Goal: Use online tool/utility: Use online tool/utility

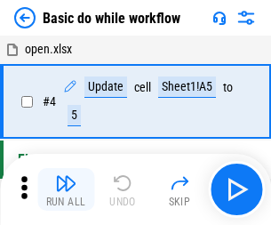
click at [66, 190] on img "button" at bounding box center [65, 183] width 21 height 21
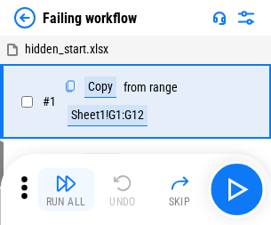
click at [66, 190] on img "button" at bounding box center [65, 183] width 21 height 21
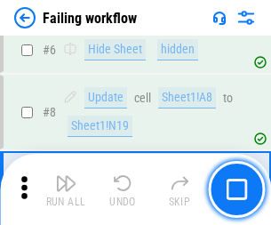
scroll to position [377, 0]
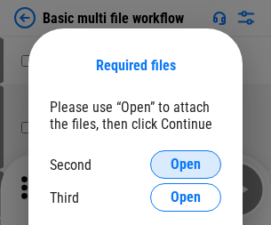
click at [186, 165] on span "Open" at bounding box center [186, 165] width 30 height 14
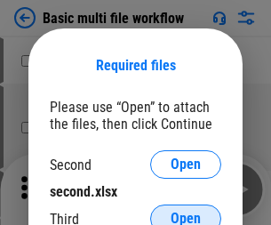
click at [186, 212] on span "Open" at bounding box center [186, 219] width 30 height 14
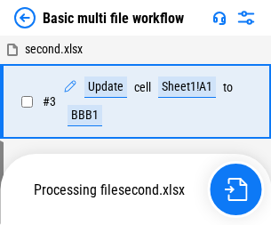
scroll to position [394, 0]
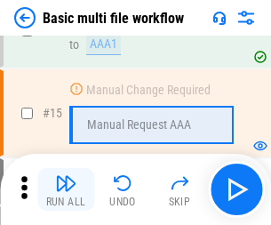
click at [66, 190] on img "button" at bounding box center [65, 183] width 21 height 21
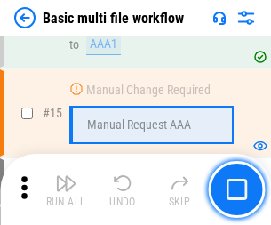
scroll to position [1184, 0]
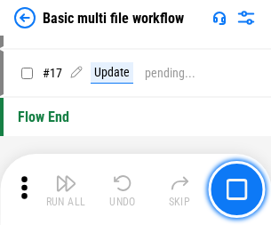
click at [66, 190] on img "button" at bounding box center [65, 183] width 21 height 21
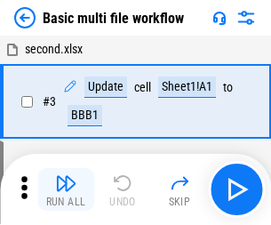
click at [66, 190] on img "button" at bounding box center [65, 183] width 21 height 21
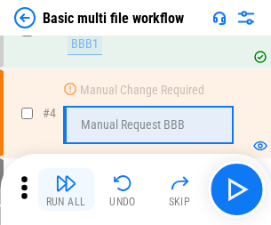
click at [66, 190] on img "button" at bounding box center [65, 183] width 21 height 21
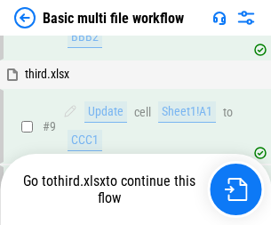
scroll to position [619, 0]
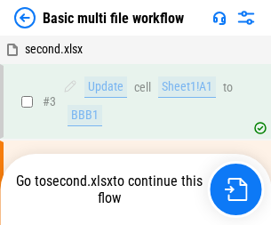
scroll to position [72, 0]
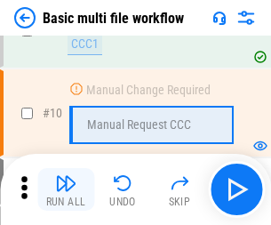
click at [66, 190] on img "button" at bounding box center [65, 183] width 21 height 21
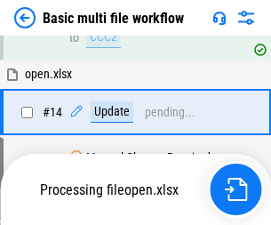
scroll to position [931, 0]
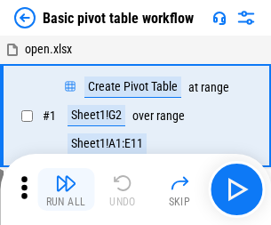
click at [66, 190] on img "button" at bounding box center [65, 183] width 21 height 21
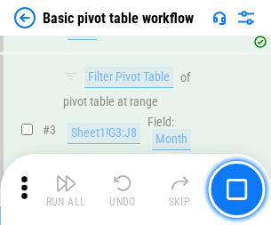
scroll to position [426, 0]
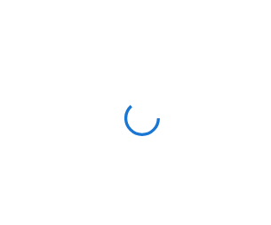
scroll to position [6, 0]
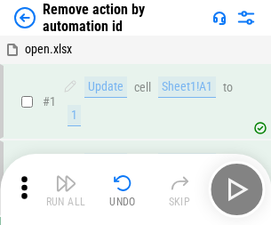
scroll to position [66, 0]
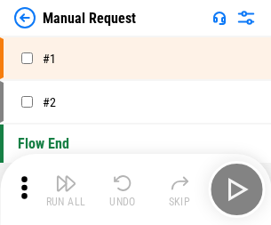
click at [66, 190] on img "button" at bounding box center [65, 183] width 21 height 21
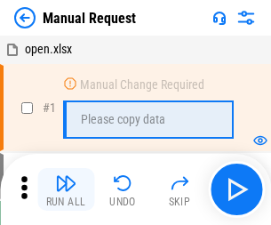
click at [66, 190] on img "button" at bounding box center [65, 183] width 21 height 21
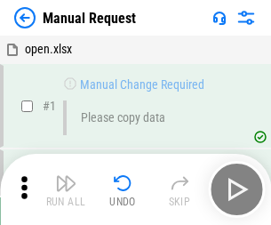
scroll to position [61, 0]
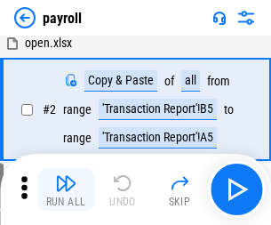
click at [66, 190] on img "button" at bounding box center [65, 183] width 21 height 21
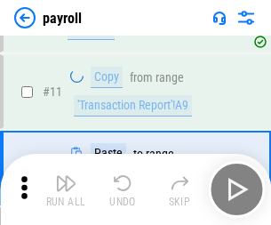
scroll to position [129, 0]
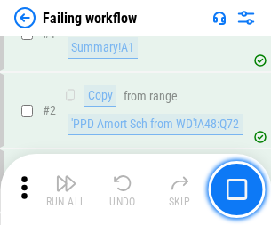
scroll to position [287, 0]
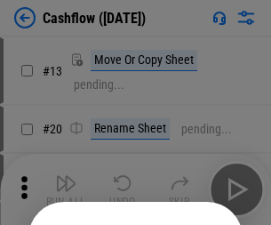
scroll to position [174, 0]
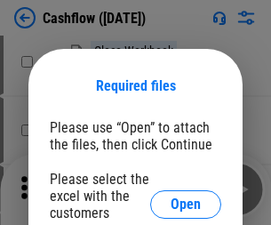
scroll to position [194, 0]
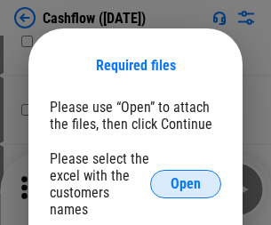
click at [186, 177] on span "Open" at bounding box center [186, 184] width 30 height 14
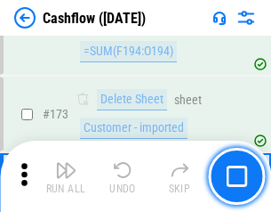
scroll to position [1884, 0]
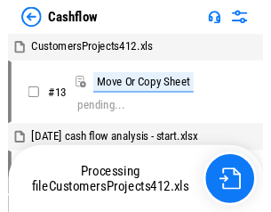
scroll to position [20, 0]
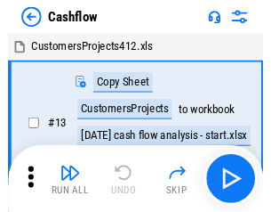
scroll to position [20, 0]
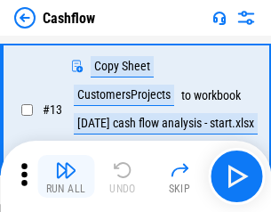
click at [66, 176] on img "button" at bounding box center [65, 169] width 21 height 21
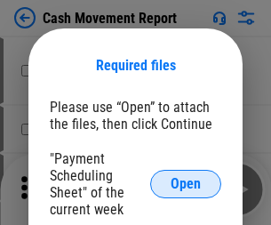
click at [186, 184] on span "Open" at bounding box center [186, 184] width 30 height 14
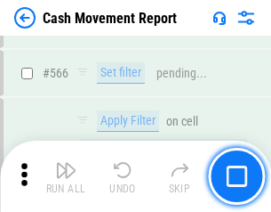
scroll to position [8157, 0]
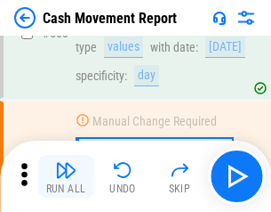
click at [66, 176] on img "button" at bounding box center [65, 169] width 21 height 21
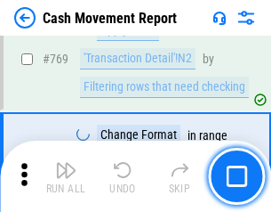
scroll to position [9890, 0]
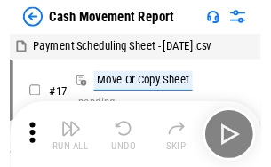
scroll to position [32, 0]
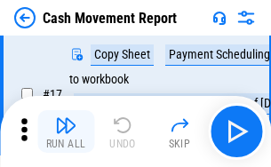
click at [66, 132] on img "button" at bounding box center [65, 125] width 21 height 21
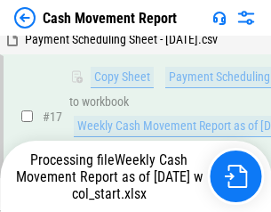
scroll to position [370, 0]
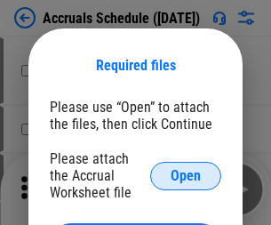
click at [186, 175] on span "Open" at bounding box center [186, 176] width 30 height 14
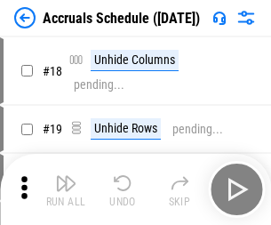
scroll to position [171, 0]
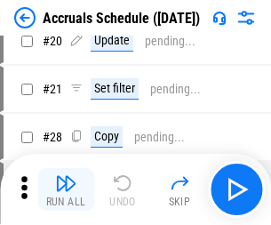
click at [66, 190] on img "button" at bounding box center [65, 183] width 21 height 21
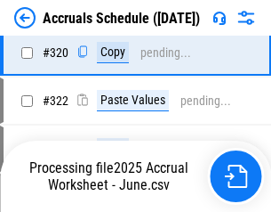
scroll to position [3310, 0]
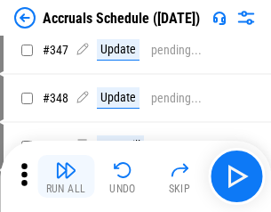
click at [66, 176] on img "button" at bounding box center [65, 169] width 21 height 21
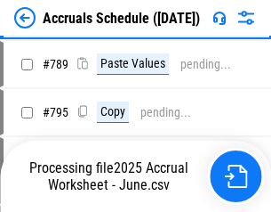
scroll to position [7476, 0]
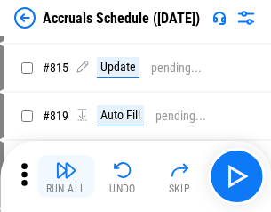
click at [66, 176] on img "button" at bounding box center [65, 169] width 21 height 21
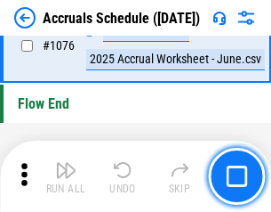
scroll to position [10659, 0]
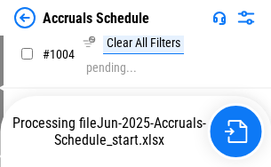
scroll to position [8878, 0]
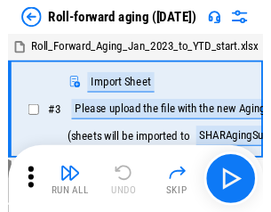
scroll to position [3, 0]
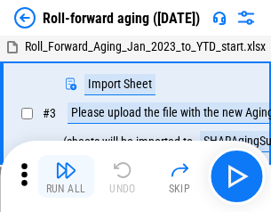
click at [66, 176] on img "button" at bounding box center [65, 169] width 21 height 21
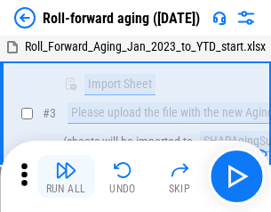
click at [66, 176] on img "button" at bounding box center [65, 169] width 21 height 21
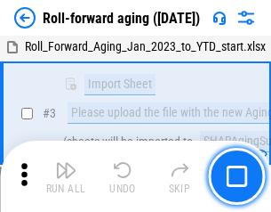
scroll to position [115, 0]
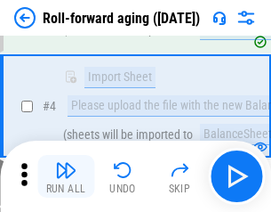
click at [66, 176] on img "button" at bounding box center [65, 169] width 21 height 21
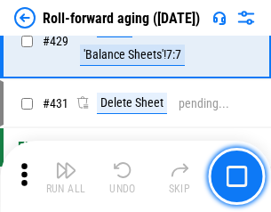
scroll to position [6171, 0]
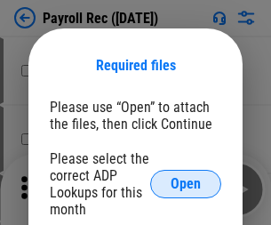
click at [186, 184] on span "Open" at bounding box center [186, 184] width 30 height 14
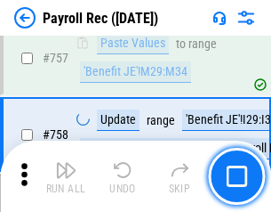
scroll to position [10535, 0]
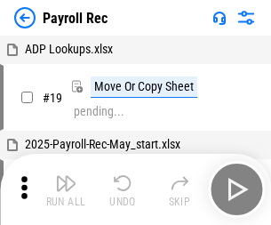
click at [66, 190] on img "button" at bounding box center [65, 183] width 21 height 21
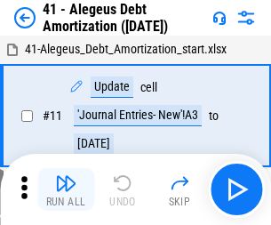
click at [66, 190] on img "button" at bounding box center [65, 183] width 21 height 21
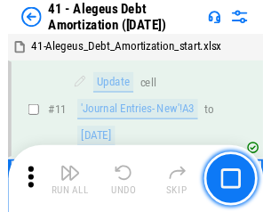
scroll to position [220, 0]
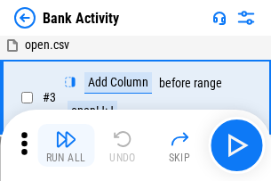
click at [66, 145] on img "button" at bounding box center [65, 138] width 21 height 21
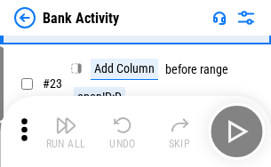
scroll to position [477, 0]
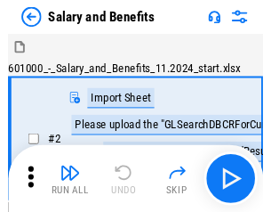
scroll to position [24, 0]
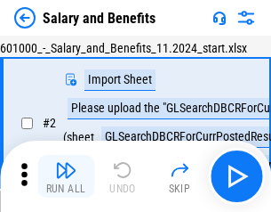
click at [66, 176] on img "button" at bounding box center [65, 169] width 21 height 21
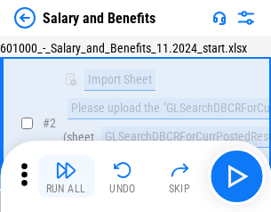
click at [66, 176] on img "button" at bounding box center [65, 169] width 21 height 21
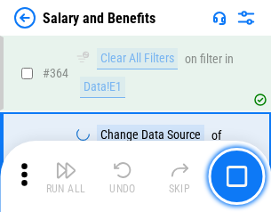
scroll to position [8381, 0]
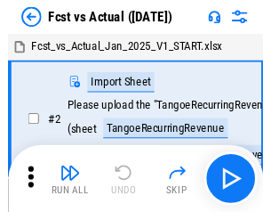
scroll to position [23, 0]
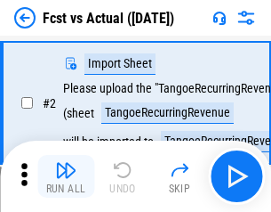
click at [66, 176] on img "button" at bounding box center [65, 169] width 21 height 21
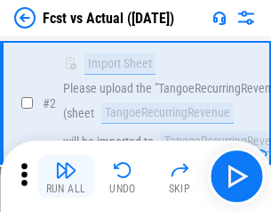
click at [66, 176] on img "button" at bounding box center [65, 169] width 21 height 21
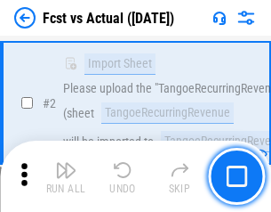
scroll to position [166, 0]
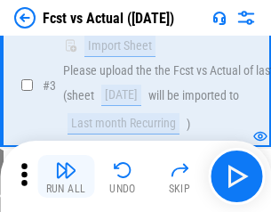
click at [66, 176] on img "button" at bounding box center [65, 169] width 21 height 21
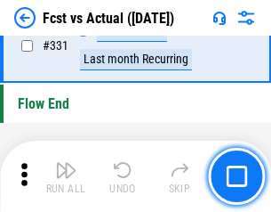
scroll to position [8519, 0]
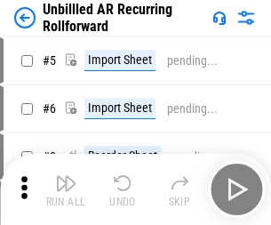
click at [66, 176] on img "button" at bounding box center [65, 183] width 21 height 21
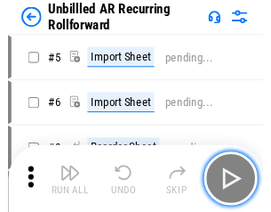
scroll to position [38, 0]
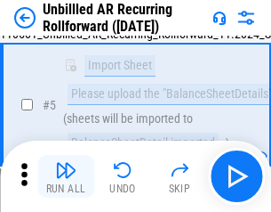
click at [66, 176] on img "button" at bounding box center [65, 169] width 21 height 21
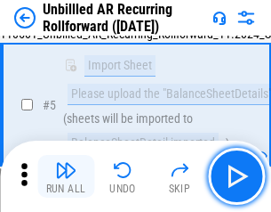
scroll to position [167, 0]
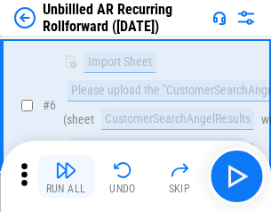
click at [66, 176] on img "button" at bounding box center [65, 169] width 21 height 21
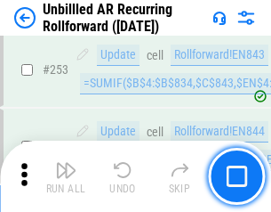
scroll to position [6045, 0]
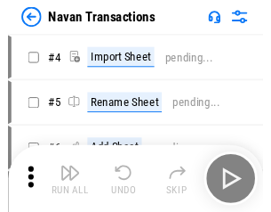
scroll to position [28, 0]
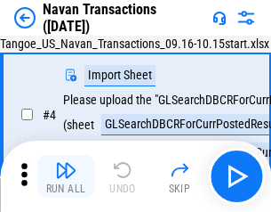
click at [66, 176] on img "button" at bounding box center [65, 169] width 21 height 21
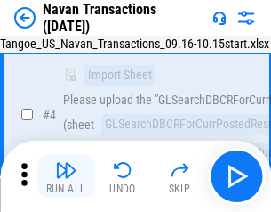
click at [66, 176] on img "button" at bounding box center [65, 169] width 21 height 21
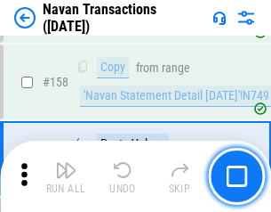
scroll to position [5770, 0]
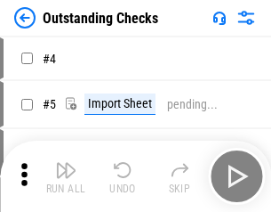
click at [66, 176] on img "button" at bounding box center [65, 169] width 21 height 21
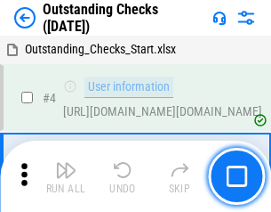
scroll to position [75, 0]
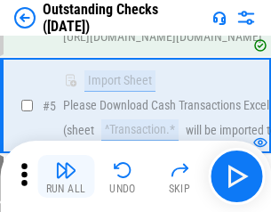
click at [66, 176] on img "button" at bounding box center [65, 169] width 21 height 21
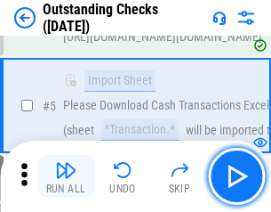
scroll to position [186, 0]
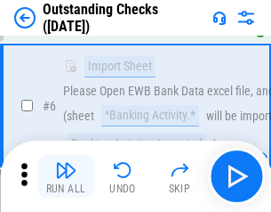
click at [66, 176] on img "button" at bounding box center [65, 169] width 21 height 21
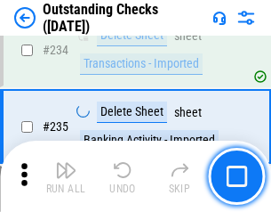
scroll to position [5404, 0]
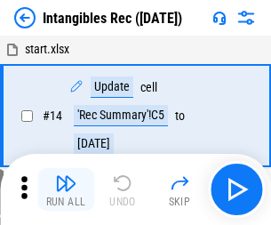
click at [66, 190] on img "button" at bounding box center [65, 183] width 21 height 21
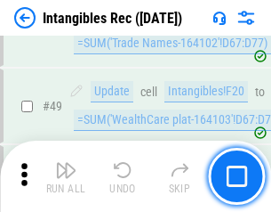
scroll to position [693, 0]
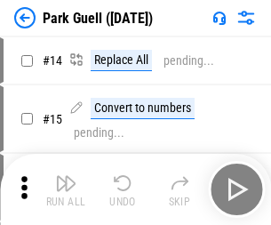
click at [66, 176] on img "button" at bounding box center [65, 183] width 21 height 21
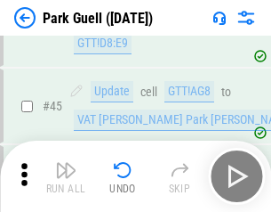
scroll to position [2226, 0]
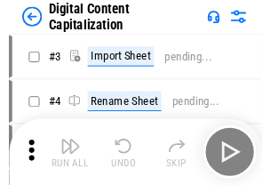
scroll to position [52, 0]
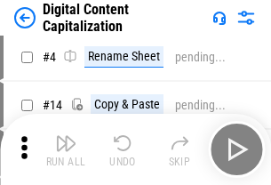
click at [66, 150] on img "button" at bounding box center [65, 143] width 21 height 21
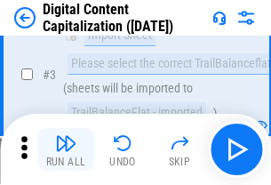
click at [66, 150] on img "button" at bounding box center [65, 143] width 21 height 21
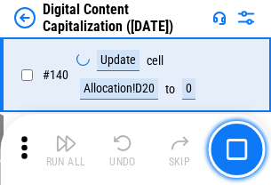
scroll to position [1887, 0]
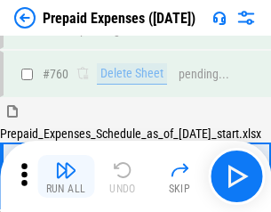
click at [66, 176] on img "button" at bounding box center [65, 169] width 21 height 21
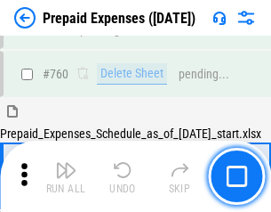
scroll to position [4933, 0]
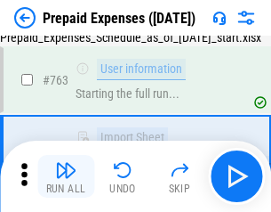
click at [66, 176] on img "button" at bounding box center [65, 169] width 21 height 21
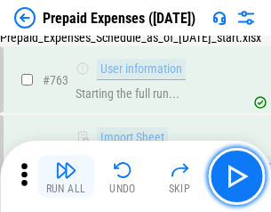
scroll to position [5038, 0]
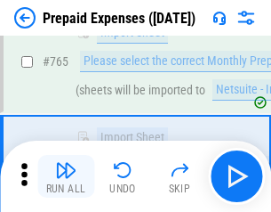
click at [66, 176] on img "button" at bounding box center [65, 169] width 21 height 21
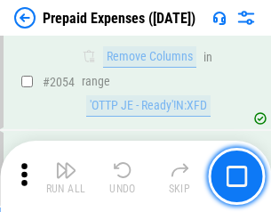
scroll to position [18603, 0]
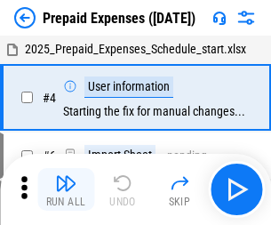
click at [66, 190] on img "button" at bounding box center [65, 183] width 21 height 21
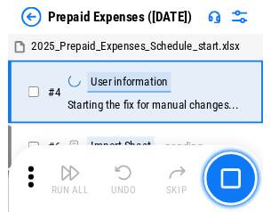
scroll to position [78, 0]
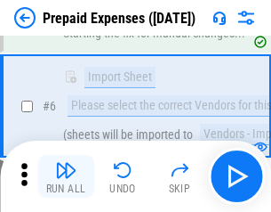
click at [66, 176] on img "button" at bounding box center [65, 169] width 21 height 21
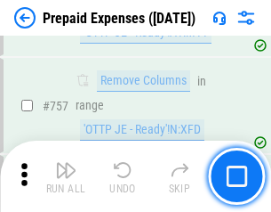
scroll to position [6341, 0]
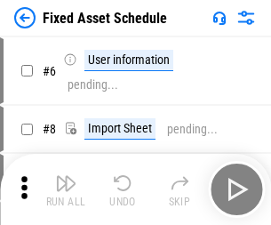
click at [66, 190] on img "button" at bounding box center [65, 183] width 21 height 21
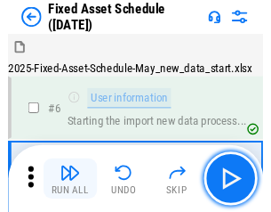
scroll to position [96, 0]
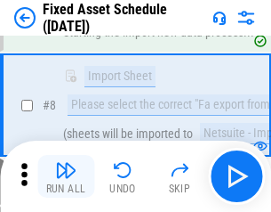
click at [66, 176] on img "button" at bounding box center [65, 169] width 21 height 21
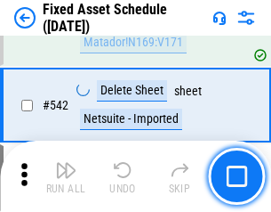
scroll to position [6345, 0]
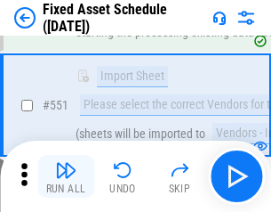
click at [66, 176] on img "button" at bounding box center [65, 169] width 21 height 21
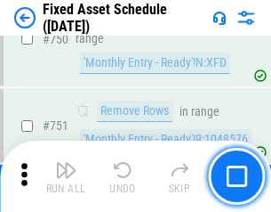
scroll to position [8677, 0]
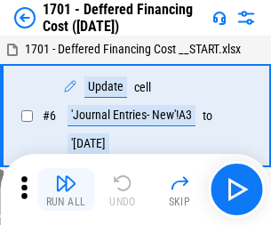
click at [66, 190] on img "button" at bounding box center [65, 183] width 21 height 21
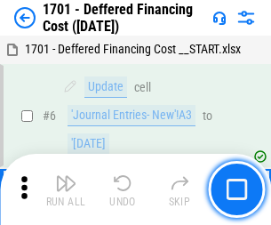
scroll to position [214, 0]
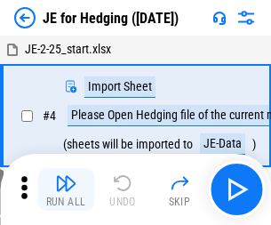
click at [66, 176] on img "button" at bounding box center [65, 183] width 21 height 21
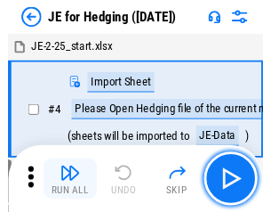
scroll to position [3, 0]
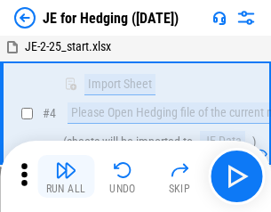
click at [66, 176] on img "button" at bounding box center [65, 169] width 21 height 21
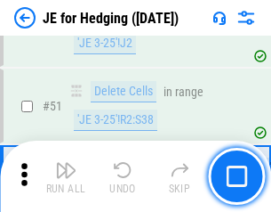
scroll to position [1152, 0]
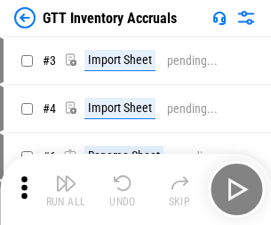
click at [66, 176] on img "button" at bounding box center [65, 183] width 21 height 21
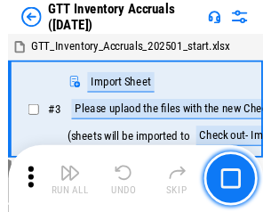
scroll to position [3, 0]
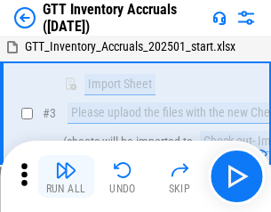
click at [66, 176] on img "button" at bounding box center [65, 169] width 21 height 21
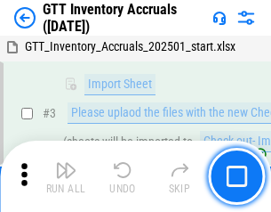
scroll to position [115, 0]
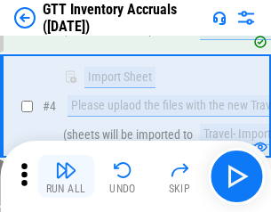
click at [66, 176] on img "button" at bounding box center [65, 169] width 21 height 21
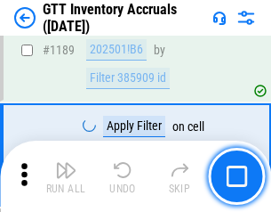
scroll to position [14533, 0]
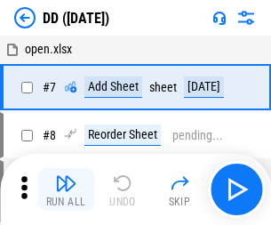
click at [66, 190] on img "button" at bounding box center [65, 183] width 21 height 21
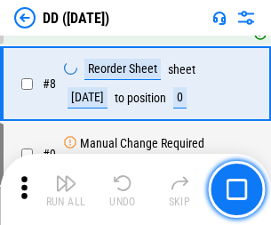
scroll to position [172, 0]
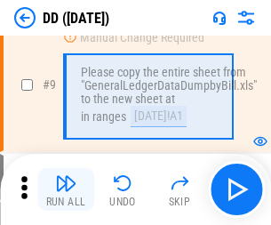
click at [66, 190] on img "button" at bounding box center [65, 183] width 21 height 21
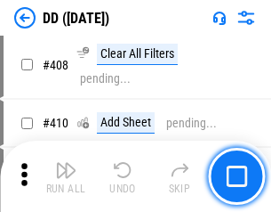
scroll to position [7963, 0]
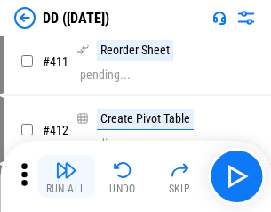
click at [66, 176] on img "button" at bounding box center [65, 169] width 21 height 21
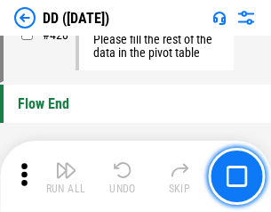
scroll to position [8518, 0]
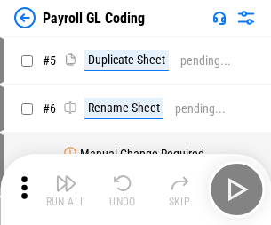
click at [66, 190] on img "button" at bounding box center [65, 183] width 21 height 21
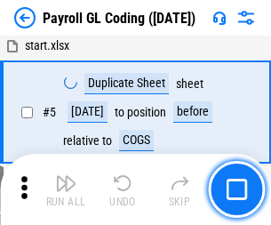
scroll to position [214, 0]
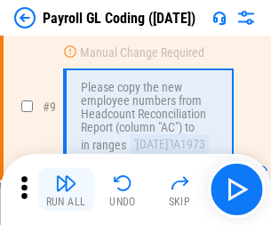
click at [66, 190] on img "button" at bounding box center [65, 183] width 21 height 21
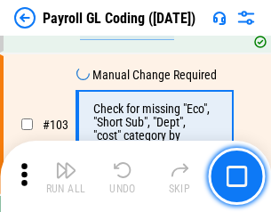
scroll to position [4175, 0]
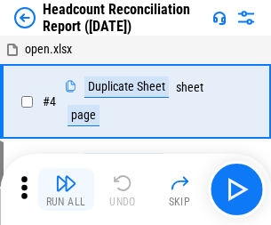
click at [66, 190] on img "button" at bounding box center [65, 183] width 21 height 21
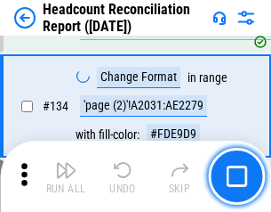
scroll to position [2139, 0]
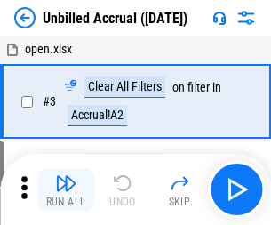
click at [66, 190] on img "button" at bounding box center [65, 183] width 21 height 21
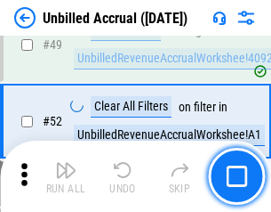
scroll to position [1614, 0]
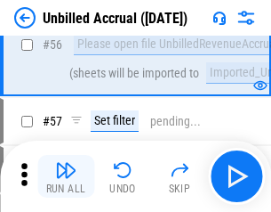
click at [66, 176] on img "button" at bounding box center [65, 169] width 21 height 21
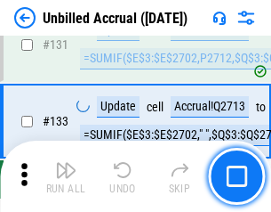
scroll to position [5301, 0]
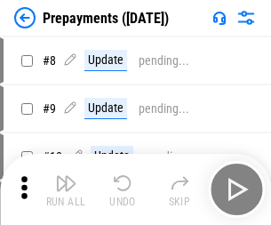
click at [66, 190] on img "button" at bounding box center [65, 183] width 21 height 21
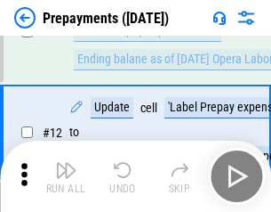
scroll to position [111, 0]
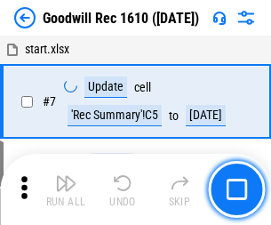
scroll to position [304, 0]
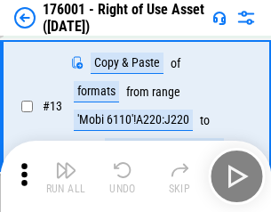
scroll to position [115, 0]
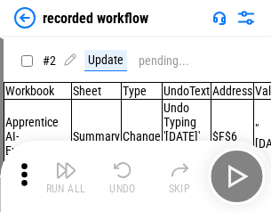
click at [66, 176] on img "button" at bounding box center [65, 169] width 21 height 21
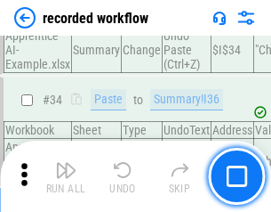
scroll to position [5563, 0]
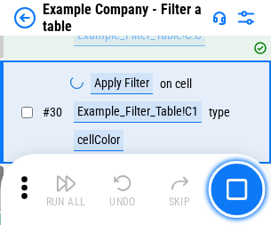
scroll to position [1629, 0]
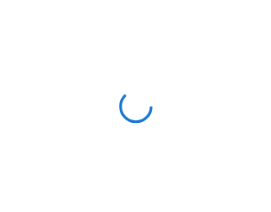
scroll to position [28, 0]
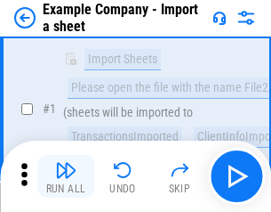
click at [66, 176] on img "button" at bounding box center [65, 169] width 21 height 21
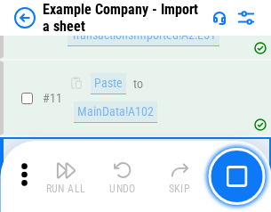
scroll to position [393, 0]
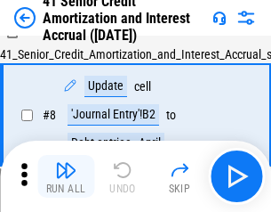
click at [66, 176] on img "button" at bounding box center [65, 169] width 21 height 21
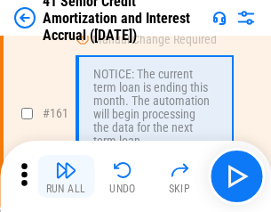
click at [66, 176] on img "button" at bounding box center [65, 169] width 21 height 21
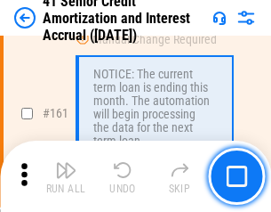
scroll to position [1904, 0]
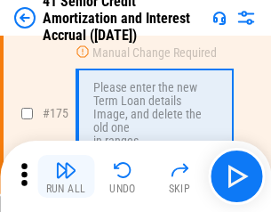
click at [66, 176] on img "button" at bounding box center [65, 169] width 21 height 21
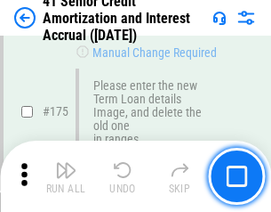
scroll to position [2084, 0]
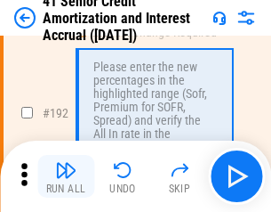
click at [66, 176] on img "button" at bounding box center [65, 169] width 21 height 21
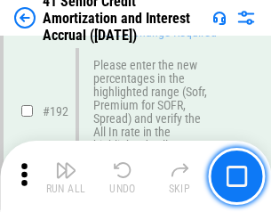
scroll to position [2271, 0]
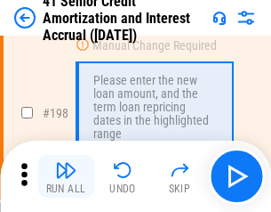
click at [66, 176] on img "button" at bounding box center [65, 169] width 21 height 21
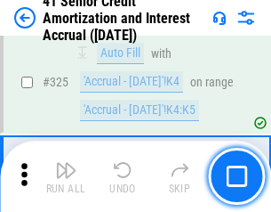
scroll to position [4547, 0]
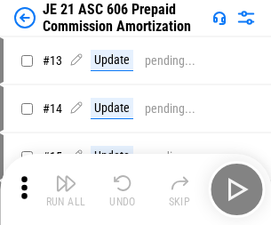
click at [66, 176] on img "button" at bounding box center [65, 183] width 21 height 21
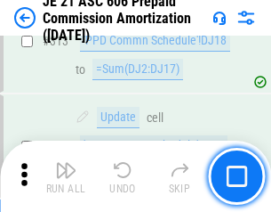
scroll to position [3323, 0]
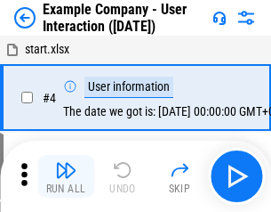
click at [66, 176] on img "button" at bounding box center [65, 169] width 21 height 21
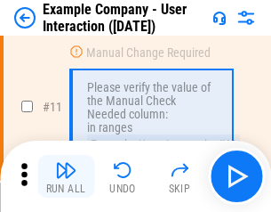
click at [66, 176] on img "button" at bounding box center [65, 169] width 21 height 21
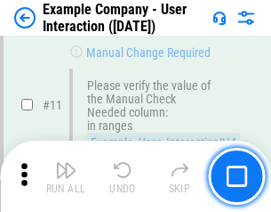
scroll to position [385, 0]
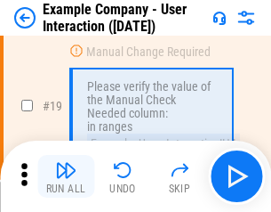
click at [66, 176] on img "button" at bounding box center [65, 169] width 21 height 21
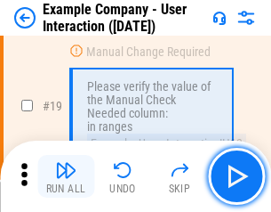
click at [66, 176] on img "button" at bounding box center [65, 169] width 21 height 21
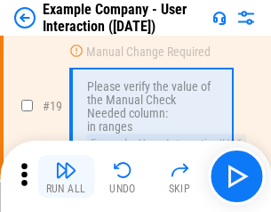
click at [66, 176] on img "button" at bounding box center [65, 169] width 21 height 21
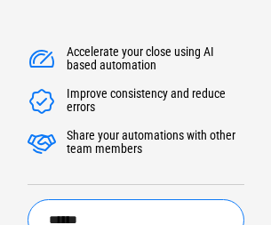
type input "******"
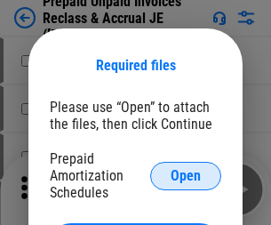
click at [186, 175] on span "Open" at bounding box center [186, 176] width 30 height 14
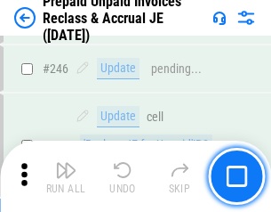
scroll to position [2403, 0]
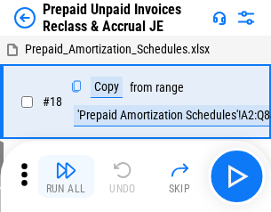
click at [66, 176] on img "button" at bounding box center [65, 169] width 21 height 21
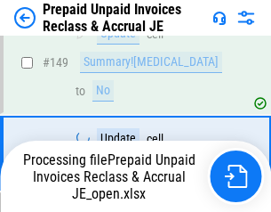
scroll to position [1458, 0]
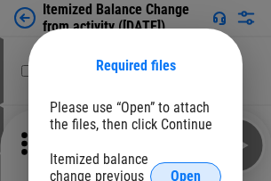
click at [186, 169] on span "Open" at bounding box center [186, 176] width 30 height 14
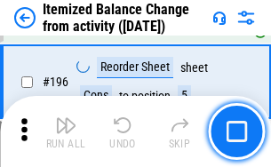
scroll to position [3425, 0]
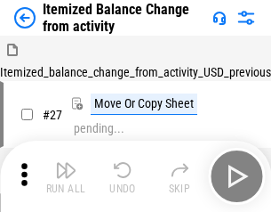
scroll to position [28, 0]
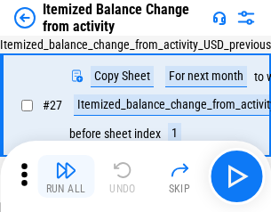
click at [66, 176] on img "button" at bounding box center [65, 169] width 21 height 21
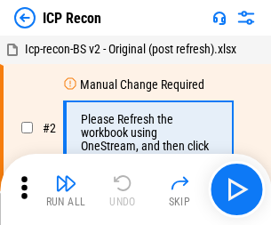
scroll to position [8, 0]
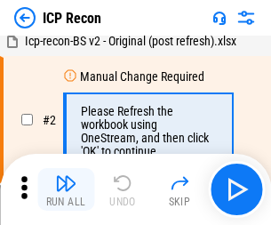
click at [66, 190] on img "button" at bounding box center [65, 183] width 21 height 21
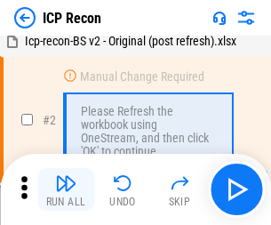
click at [66, 190] on img "button" at bounding box center [65, 183] width 21 height 21
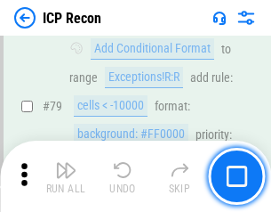
scroll to position [1744, 0]
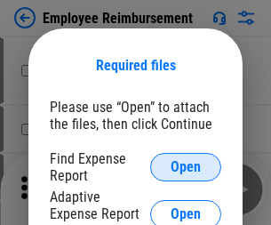
click at [186, 167] on span "Open" at bounding box center [186, 167] width 30 height 14
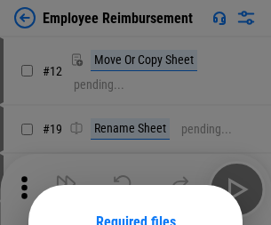
scroll to position [157, 0]
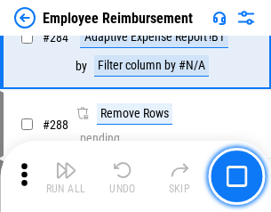
scroll to position [4838, 0]
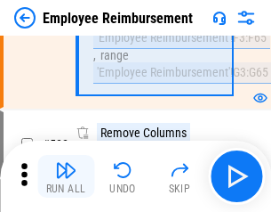
click at [66, 176] on img "button" at bounding box center [65, 169] width 21 height 21
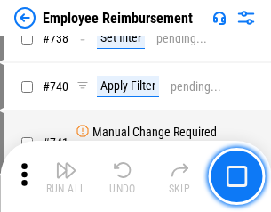
scroll to position [12486, 0]
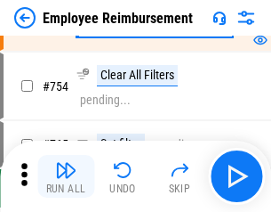
click at [66, 176] on img "button" at bounding box center [65, 169] width 21 height 21
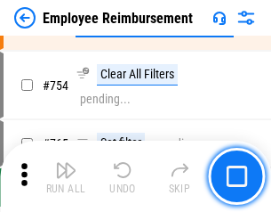
click at [66, 176] on img "button" at bounding box center [65, 169] width 21 height 21
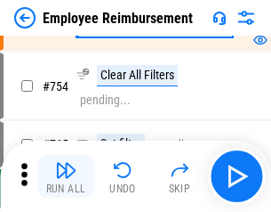
click at [66, 176] on img "button" at bounding box center [65, 169] width 21 height 21
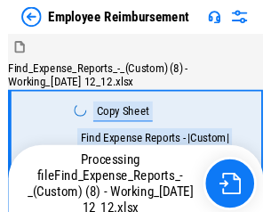
scroll to position [61, 0]
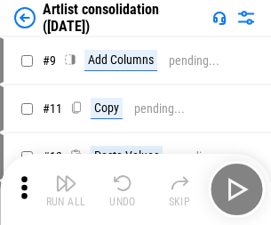
click at [66, 190] on img "button" at bounding box center [65, 183] width 21 height 21
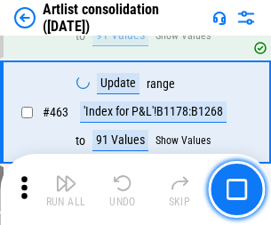
scroll to position [7793, 0]
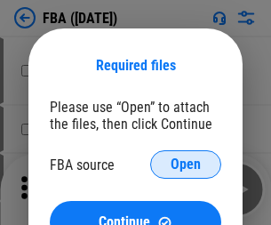
click at [186, 165] on span "Open" at bounding box center [186, 165] width 30 height 14
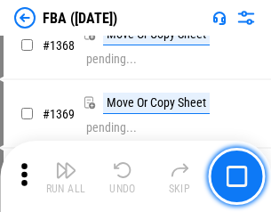
scroll to position [19113, 0]
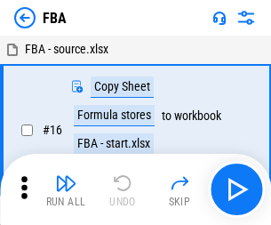
scroll to position [18, 0]
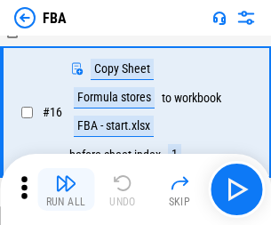
click at [66, 190] on img "button" at bounding box center [65, 183] width 21 height 21
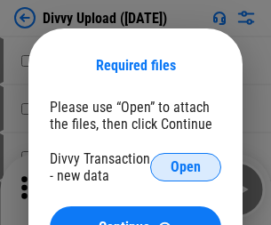
click at [186, 167] on span "Open" at bounding box center [186, 167] width 30 height 14
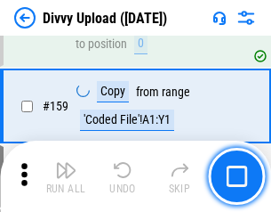
scroll to position [1843, 0]
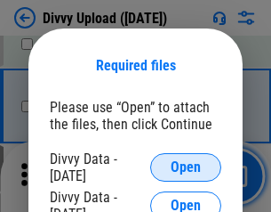
click at [186, 167] on span "Open" at bounding box center [186, 167] width 30 height 14
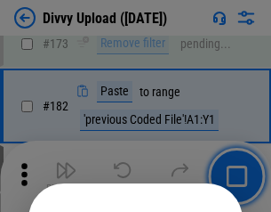
scroll to position [1998, 0]
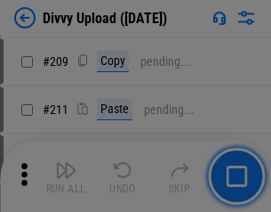
scroll to position [3023, 0]
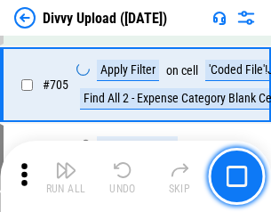
scroll to position [12175, 0]
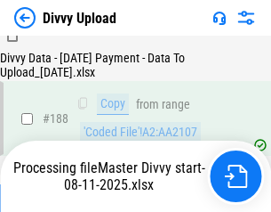
scroll to position [2095, 0]
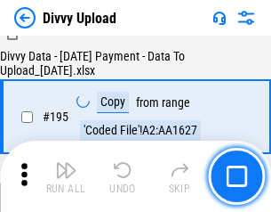
scroll to position [2487, 0]
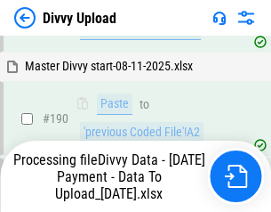
scroll to position [2384, 0]
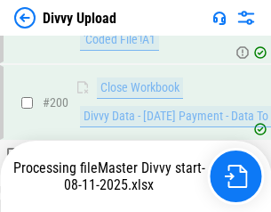
scroll to position [2880, 0]
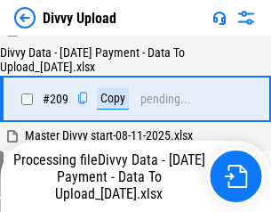
scroll to position [3286, 0]
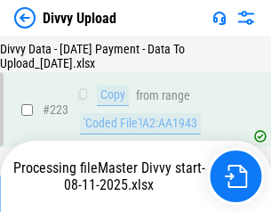
scroll to position [4057, 0]
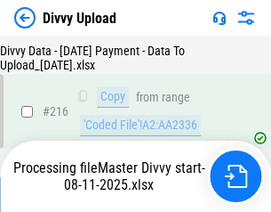
scroll to position [3679, 0]
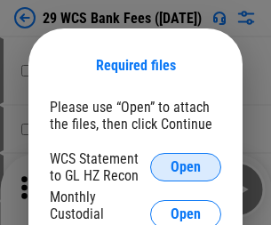
click at [186, 167] on span "Open" at bounding box center [186, 167] width 30 height 14
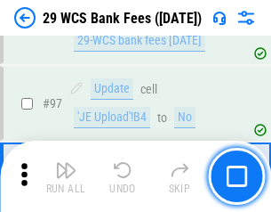
scroll to position [1734, 0]
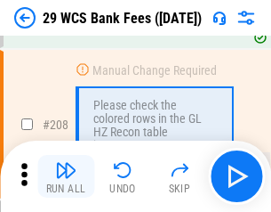
click at [66, 176] on img "button" at bounding box center [65, 169] width 21 height 21
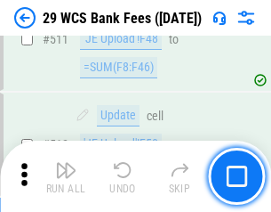
scroll to position [8954, 0]
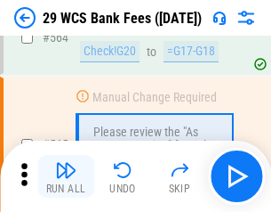
click at [66, 176] on img "button" at bounding box center [65, 169] width 21 height 21
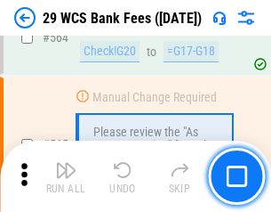
scroll to position [9625, 0]
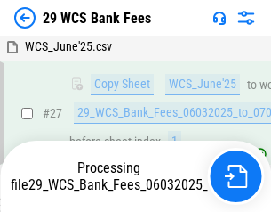
scroll to position [355, 0]
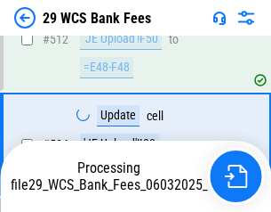
scroll to position [9502, 0]
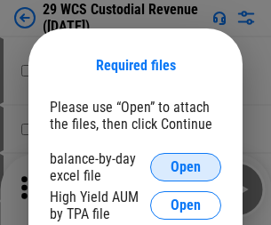
click at [186, 167] on span "Open" at bounding box center [186, 167] width 30 height 14
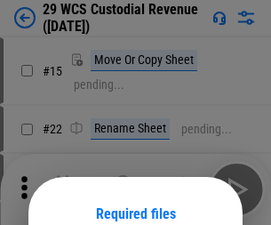
scroll to position [149, 0]
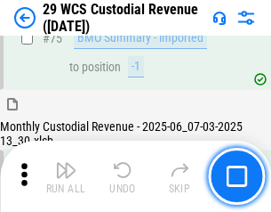
scroll to position [1859, 0]
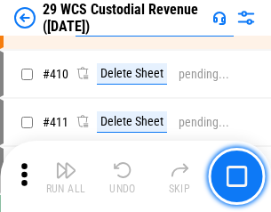
click at [66, 176] on img "button" at bounding box center [65, 169] width 21 height 21
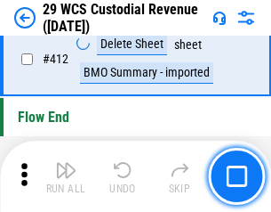
scroll to position [8499, 0]
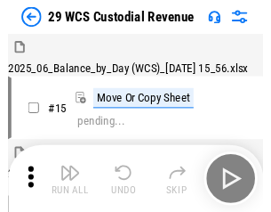
scroll to position [43, 0]
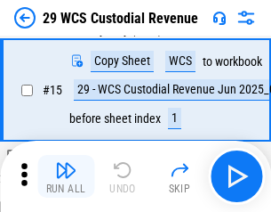
click at [66, 176] on img "button" at bounding box center [65, 169] width 21 height 21
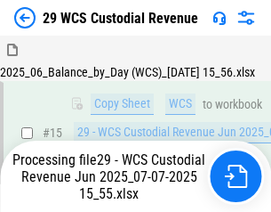
scroll to position [403, 0]
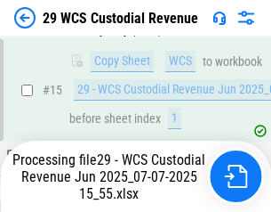
scroll to position [403, 0]
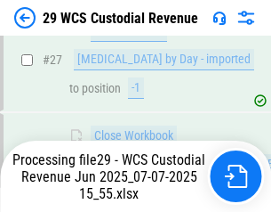
scroll to position [823, 0]
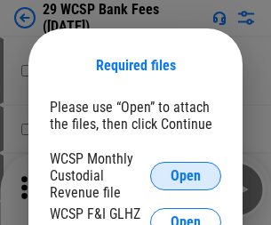
click at [186, 175] on span "Open" at bounding box center [186, 176] width 30 height 14
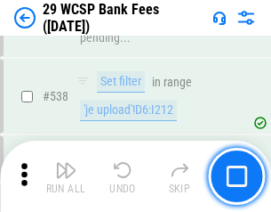
scroll to position [6838, 0]
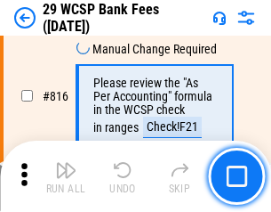
click at [66, 176] on img "button" at bounding box center [65, 169] width 21 height 21
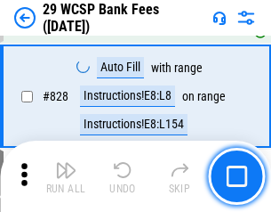
scroll to position [11292, 0]
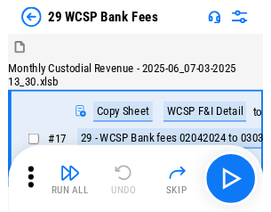
scroll to position [43, 0]
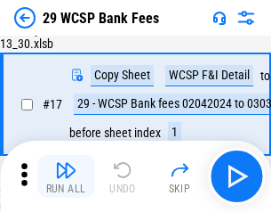
click at [66, 176] on img "button" at bounding box center [65, 169] width 21 height 21
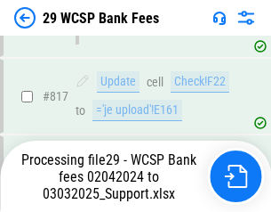
scroll to position [10943, 0]
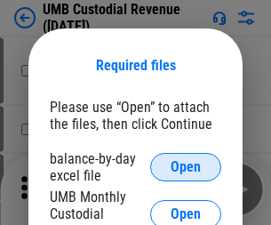
click at [186, 167] on span "Open" at bounding box center [186, 167] width 30 height 14
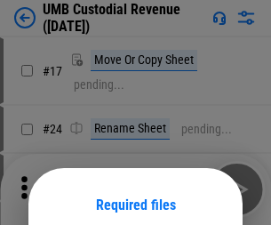
scroll to position [140, 0]
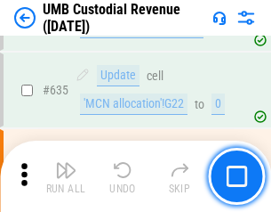
scroll to position [9314, 0]
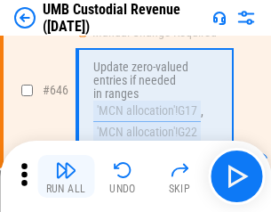
click at [66, 176] on img "button" at bounding box center [65, 169] width 21 height 21
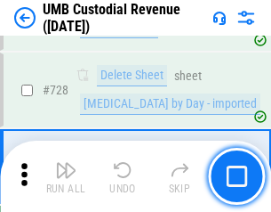
scroll to position [10979, 0]
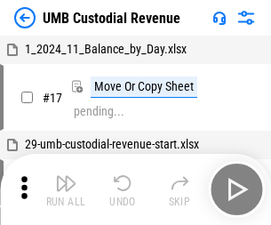
scroll to position [13, 0]
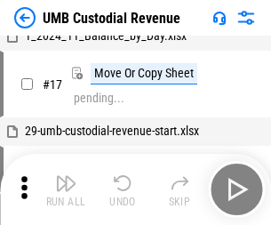
click at [66, 190] on img "button" at bounding box center [65, 183] width 21 height 21
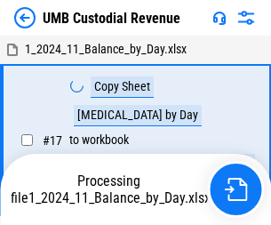
scroll to position [13, 0]
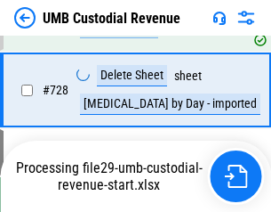
scroll to position [10938, 0]
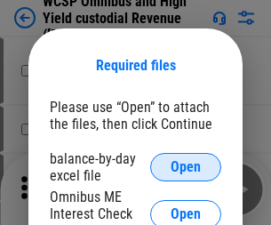
click at [186, 167] on span "Open" at bounding box center [186, 167] width 30 height 14
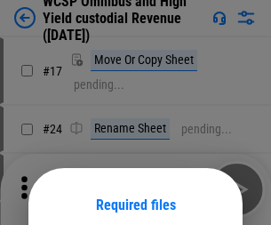
scroll to position [140, 0]
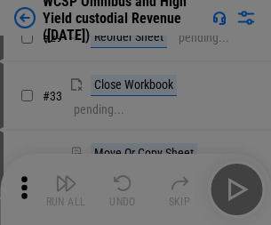
scroll to position [407, 0]
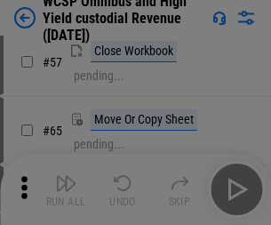
scroll to position [776, 0]
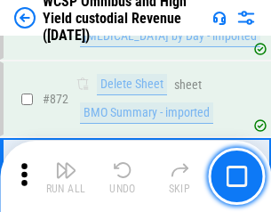
scroll to position [15063, 0]
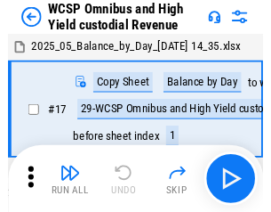
scroll to position [10, 0]
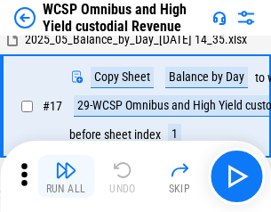
click at [66, 176] on img "button" at bounding box center [65, 169] width 21 height 21
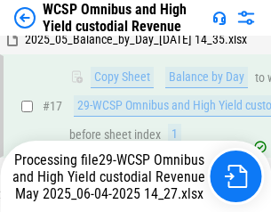
scroll to position [279, 0]
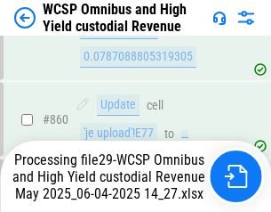
scroll to position [15022, 0]
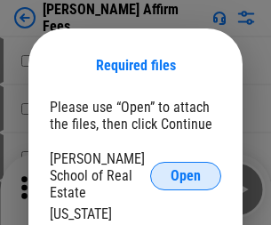
click at [186, 169] on span "Open" at bounding box center [186, 176] width 30 height 14
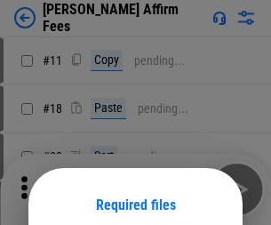
scroll to position [140, 0]
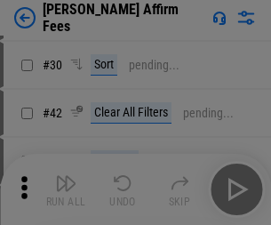
scroll to position [362, 0]
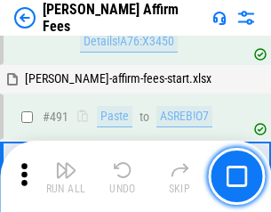
scroll to position [4839, 0]
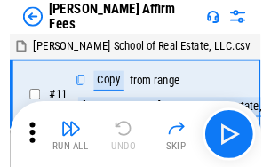
scroll to position [18, 0]
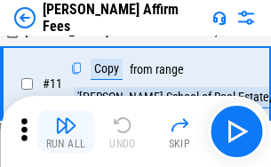
click at [66, 132] on img "button" at bounding box center [65, 125] width 21 height 21
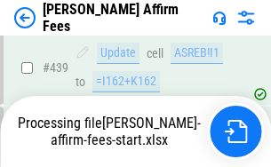
scroll to position [4668, 0]
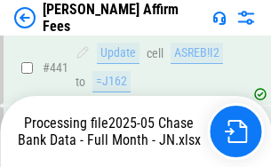
scroll to position [4694, 0]
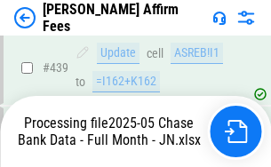
scroll to position [4668, 0]
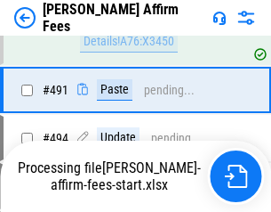
scroll to position [4839, 0]
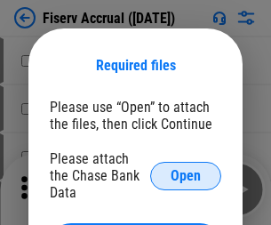
click at [186, 169] on span "Open" at bounding box center [186, 176] width 30 height 14
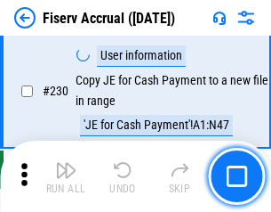
scroll to position [5639, 0]
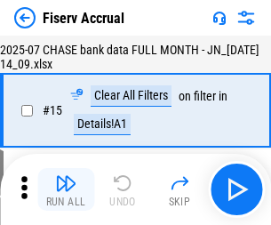
click at [66, 190] on img "button" at bounding box center [65, 183] width 21 height 21
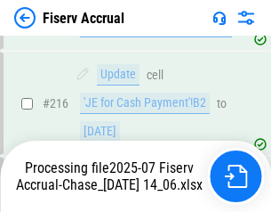
scroll to position [5619, 0]
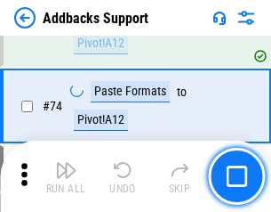
scroll to position [1296, 0]
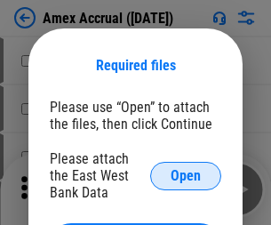
click at [186, 175] on span "Open" at bounding box center [186, 176] width 30 height 14
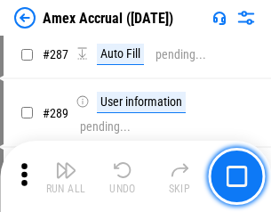
scroll to position [5104, 0]
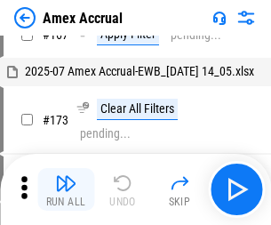
click at [66, 190] on img "button" at bounding box center [65, 183] width 21 height 21
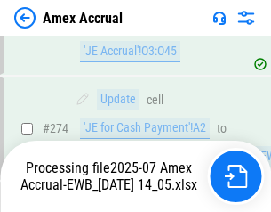
scroll to position [5304, 0]
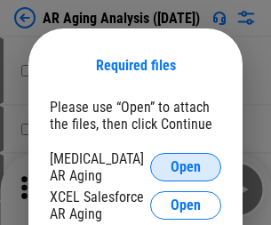
click at [186, 165] on span "Open" at bounding box center [186, 167] width 30 height 14
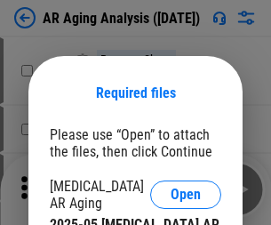
scroll to position [28, 0]
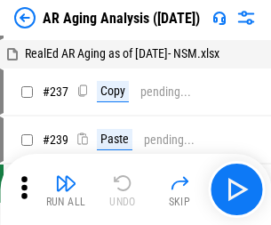
scroll to position [18, 0]
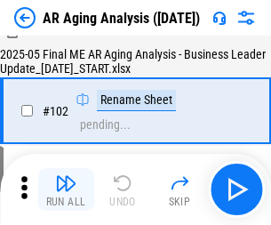
click at [66, 190] on img "button" at bounding box center [65, 183] width 21 height 21
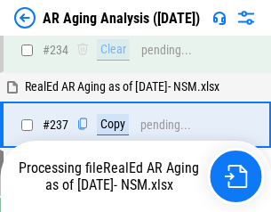
scroll to position [2759, 0]
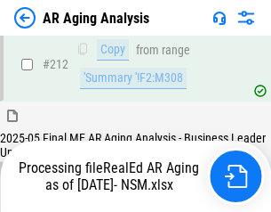
scroll to position [2662, 0]
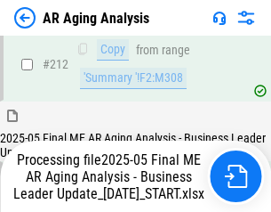
scroll to position [2738, 0]
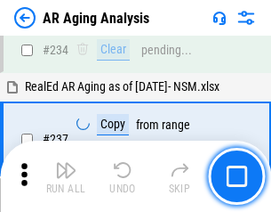
scroll to position [2738, 0]
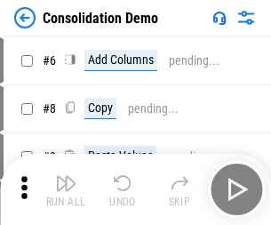
click at [66, 190] on img "button" at bounding box center [65, 183] width 21 height 21
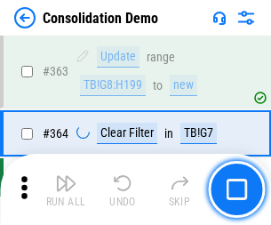
scroll to position [5965, 0]
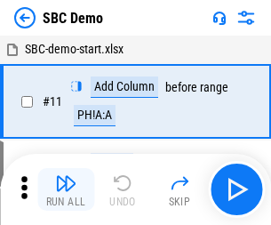
click at [66, 190] on img "button" at bounding box center [65, 183] width 21 height 21
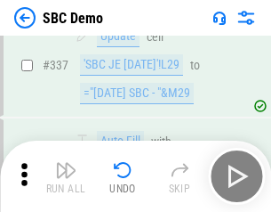
scroll to position [4682, 0]
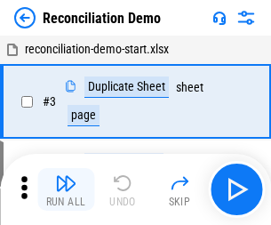
click at [66, 190] on img "button" at bounding box center [65, 183] width 21 height 21
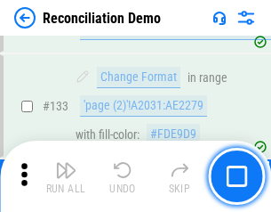
scroll to position [2114, 0]
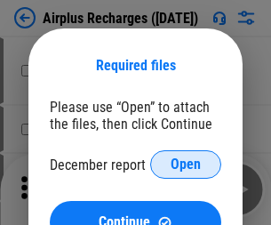
click at [186, 165] on span "Open" at bounding box center [186, 165] width 30 height 14
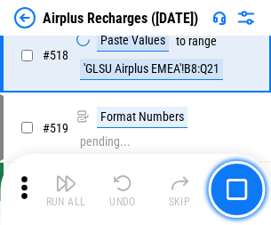
scroll to position [7659, 0]
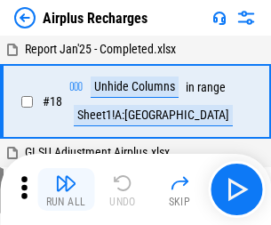
click at [66, 190] on img "button" at bounding box center [65, 183] width 21 height 21
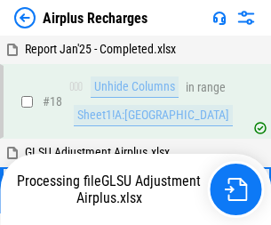
scroll to position [78, 0]
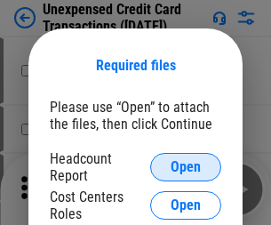
click at [186, 167] on span "Open" at bounding box center [186, 167] width 30 height 14
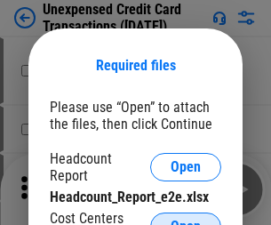
click at [186, 220] on span "Open" at bounding box center [186, 227] width 30 height 14
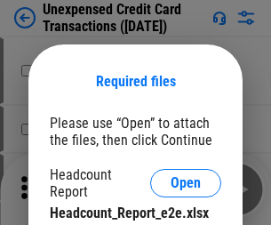
scroll to position [16, 0]
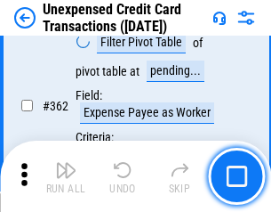
scroll to position [4577, 0]
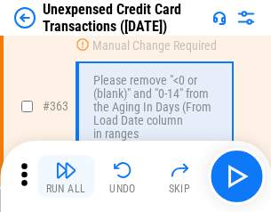
click at [66, 176] on img "button" at bounding box center [65, 169] width 21 height 21
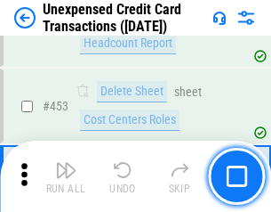
scroll to position [6070, 0]
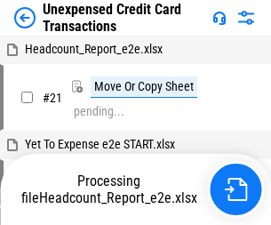
scroll to position [28, 0]
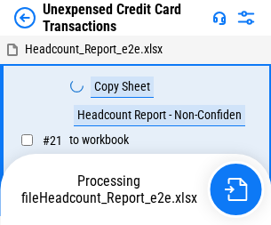
scroll to position [28, 0]
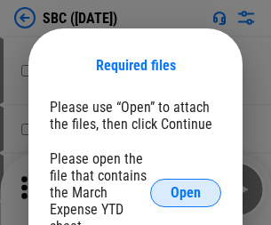
click at [186, 192] on span "Open" at bounding box center [186, 193] width 30 height 14
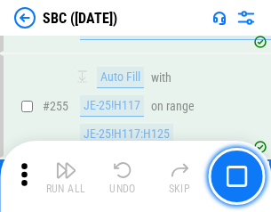
scroll to position [3478, 0]
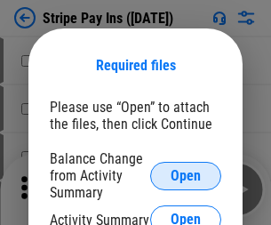
click at [186, 175] on span "Open" at bounding box center [186, 176] width 30 height 14
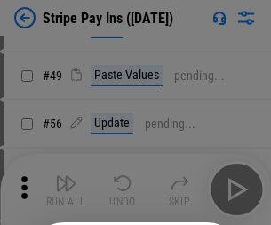
scroll to position [323, 0]
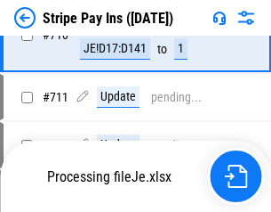
scroll to position [9017, 0]
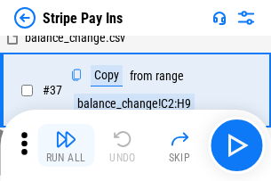
click at [66, 145] on img "button" at bounding box center [65, 138] width 21 height 21
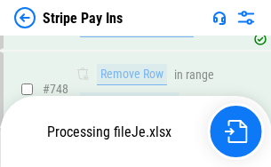
scroll to position [9187, 0]
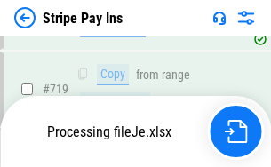
scroll to position [9187, 0]
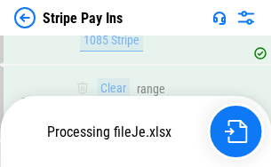
scroll to position [9187, 0]
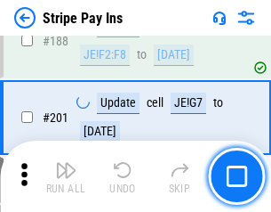
scroll to position [2534, 0]
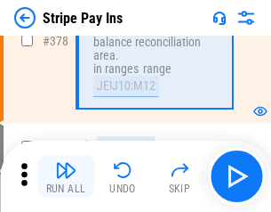
click at [66, 176] on img "button" at bounding box center [65, 169] width 21 height 21
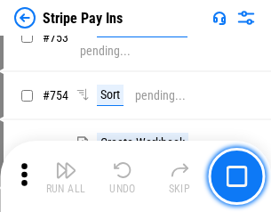
scroll to position [9165, 0]
